Goal: Transaction & Acquisition: Purchase product/service

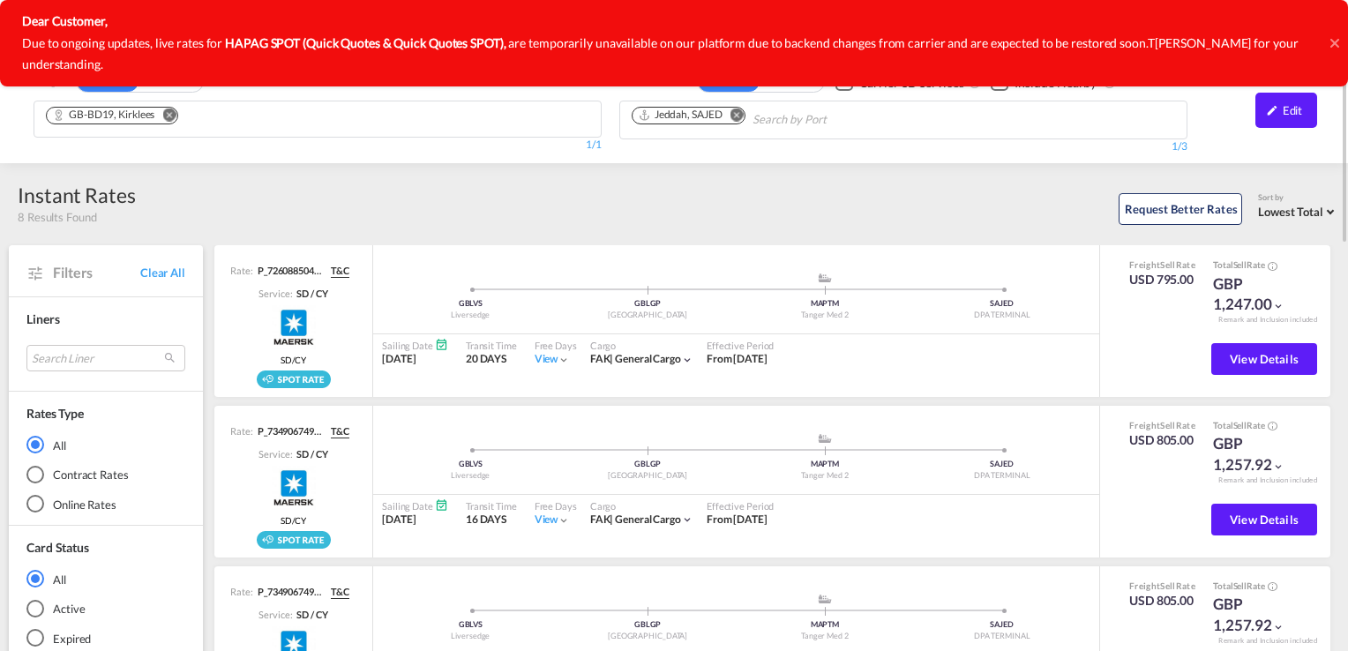
click at [740, 111] on md-icon "Remove" at bounding box center [736, 114] width 13 height 13
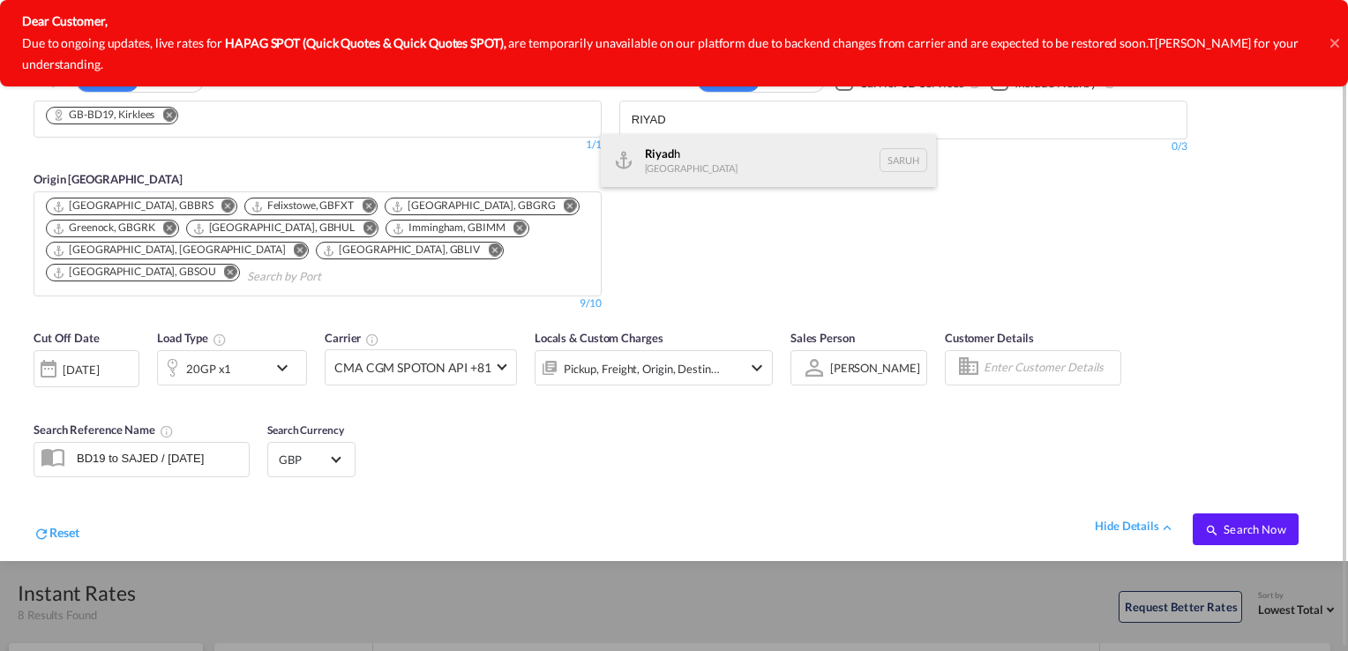
type input "RIYAD"
click at [704, 161] on div "Riyad h [GEOGRAPHIC_DATA] [GEOGRAPHIC_DATA]" at bounding box center [768, 160] width 335 height 53
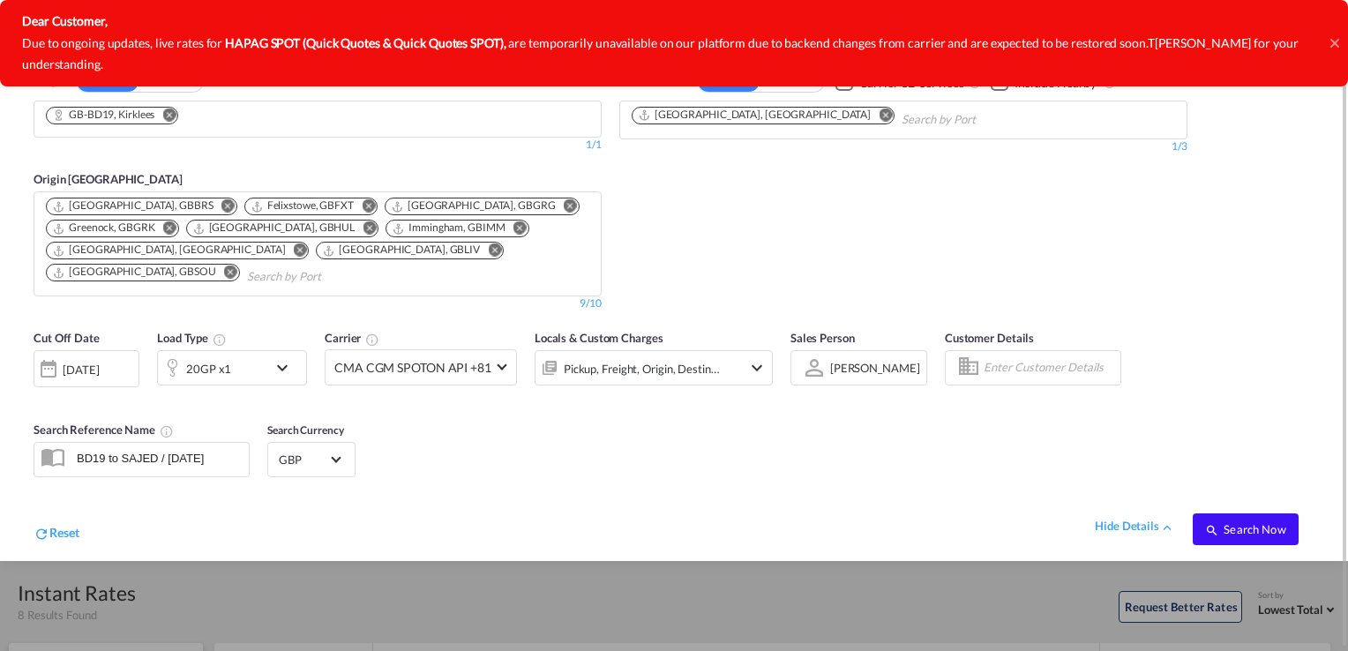
click at [1250, 531] on span "Search Now" at bounding box center [1245, 529] width 80 height 14
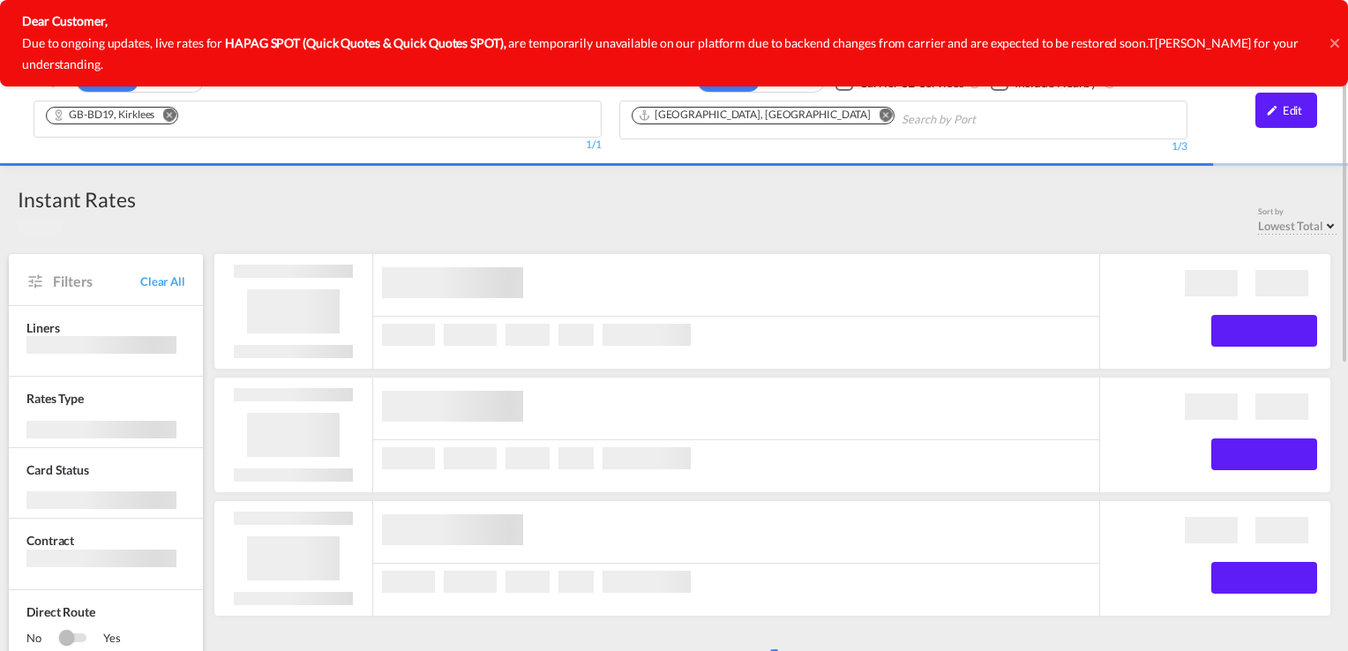
click at [677, 370] on div at bounding box center [775, 315] width 1127 height 123
click at [642, 212] on div "Sort by Lowest Total Lowest Freight Lowest Total Fastest Transit Sailing Date L…" at bounding box center [737, 219] width 1203 height 27
